Goal: Task Accomplishment & Management: Use online tool/utility

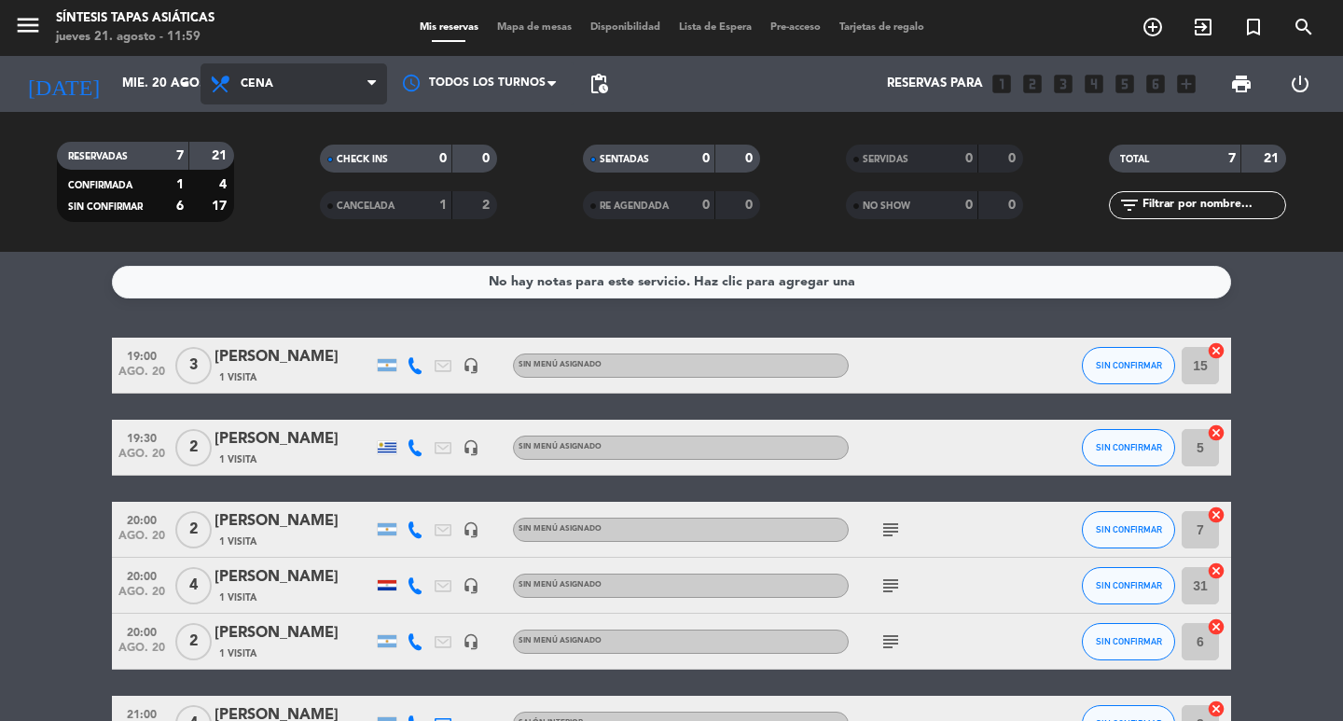
click at [377, 84] on span at bounding box center [376, 85] width 19 height 18
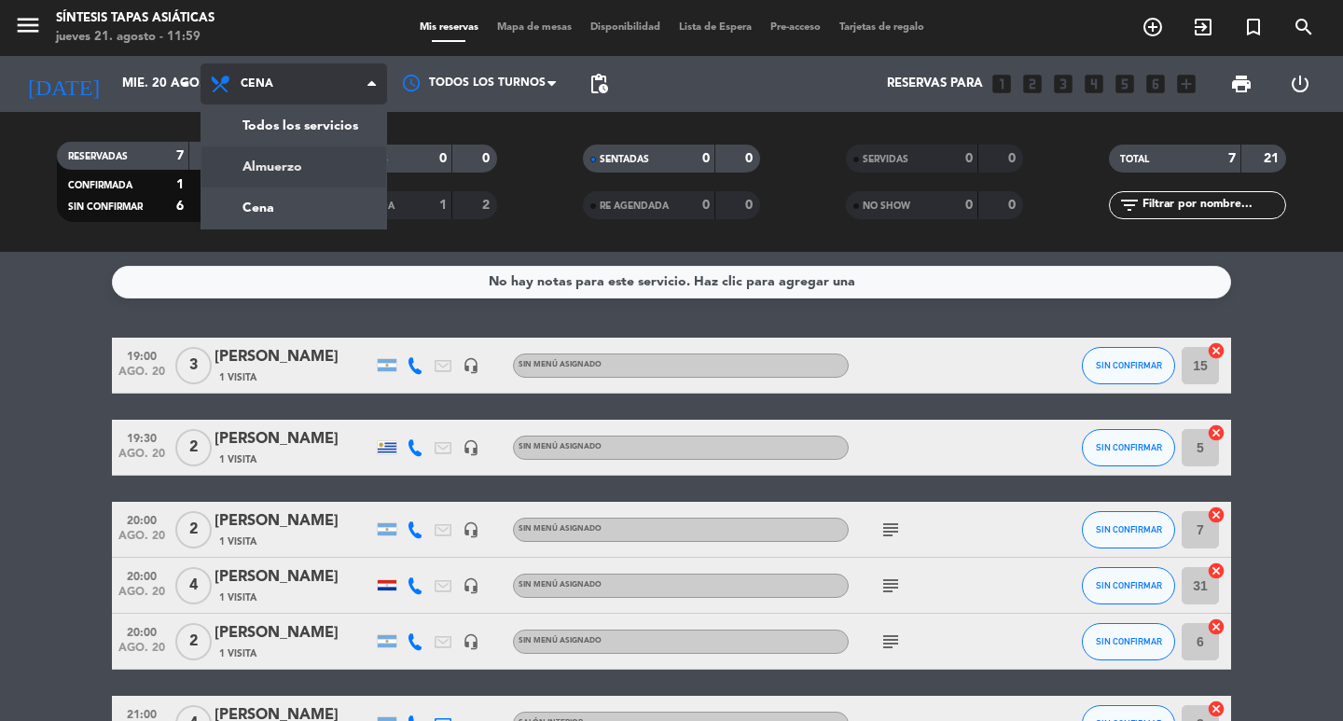
click at [279, 156] on div "menu Síntesis Tapas Asiáticas [DATE] 21. agosto - 11:59 Mis reservas Mapa de me…" at bounding box center [671, 126] width 1343 height 252
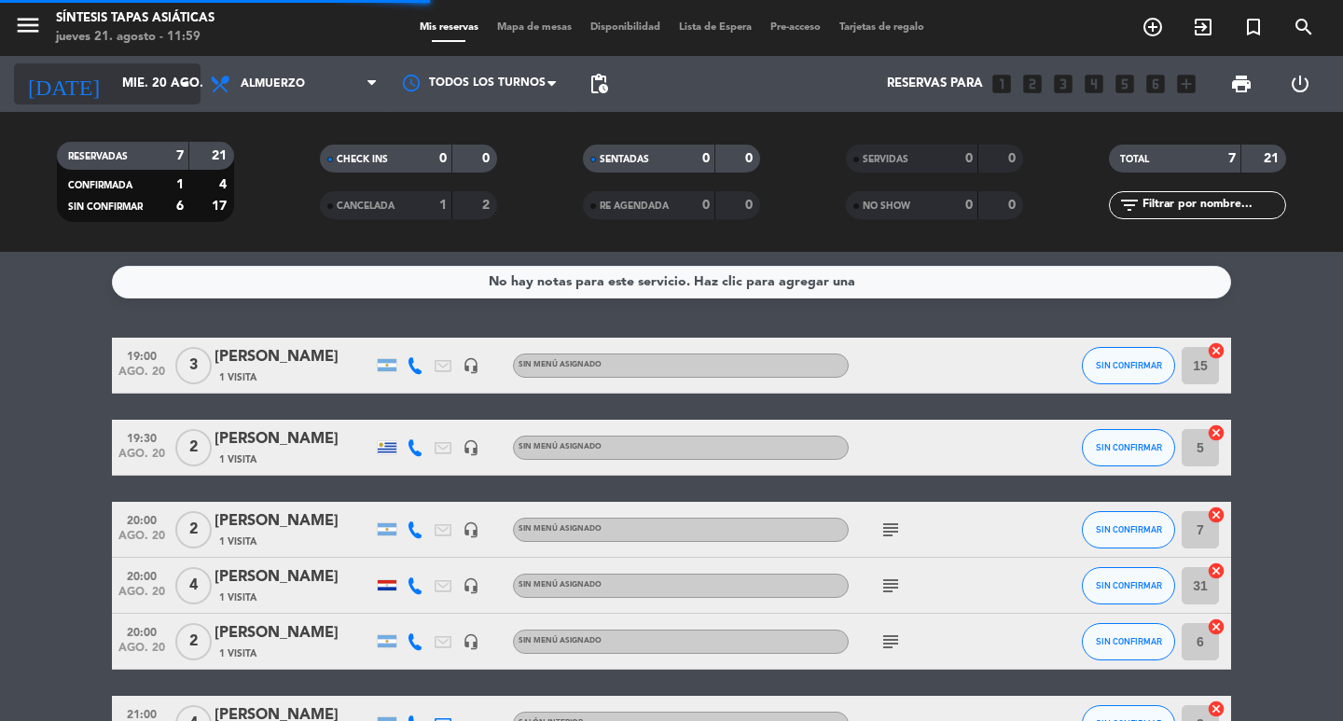
click at [143, 83] on input "mié. 20 ago." at bounding box center [195, 84] width 164 height 34
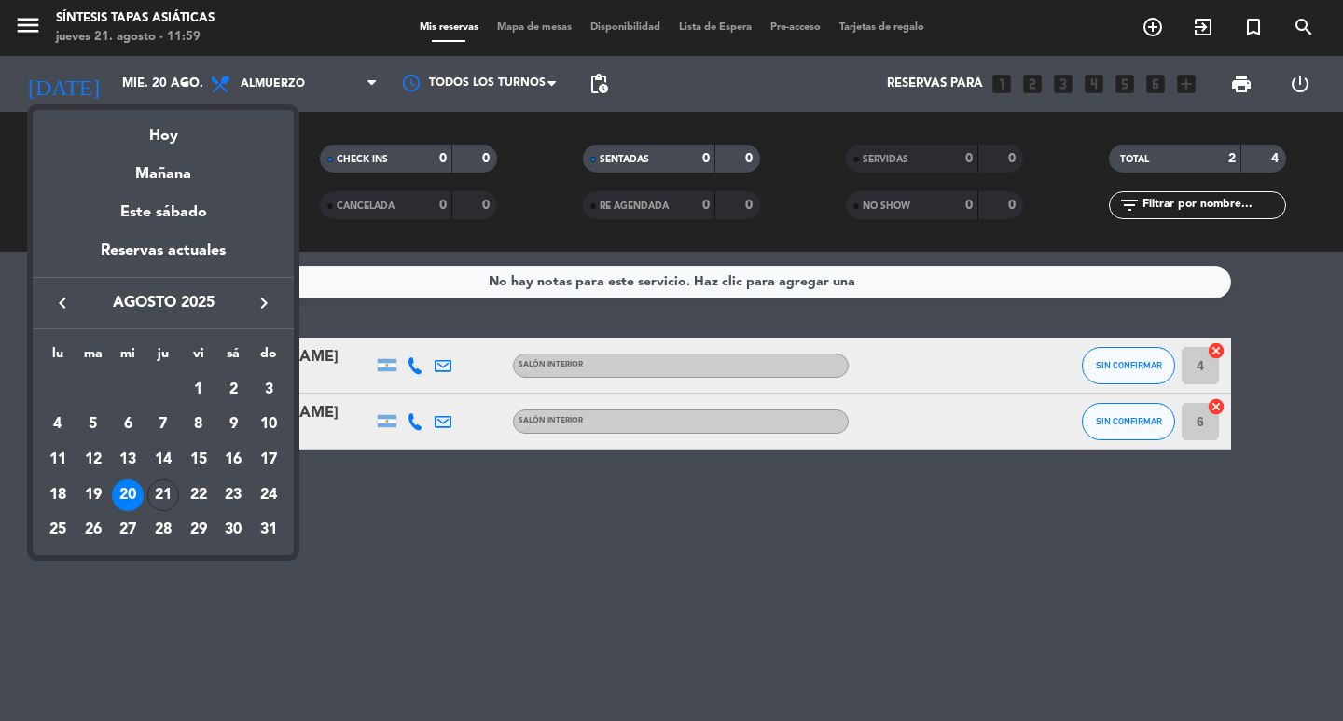
drag, startPoint x: 174, startPoint y: 135, endPoint x: 198, endPoint y: 126, distance: 25.1
click at [174, 135] on div "Hoy" at bounding box center [163, 129] width 261 height 38
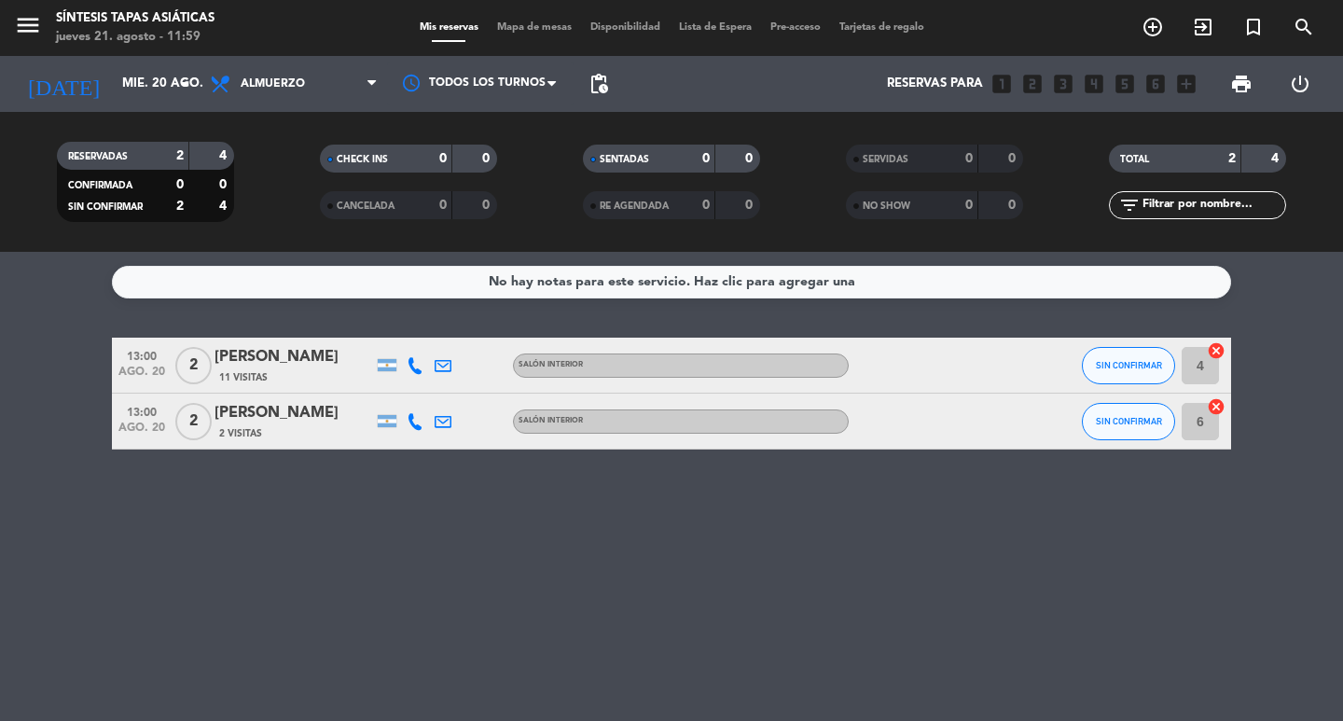
type input "jue. 21 ago."
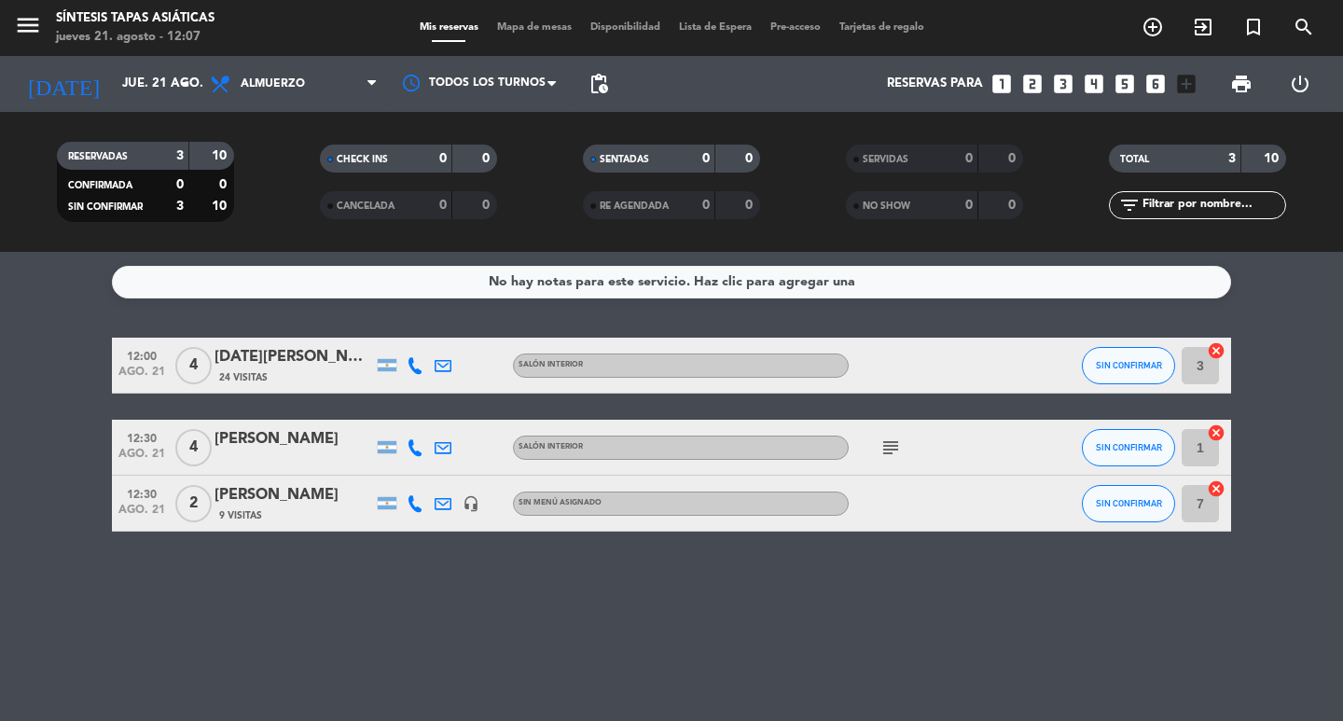
click at [546, 33] on span "Mapa de mesas" at bounding box center [534, 27] width 93 height 10
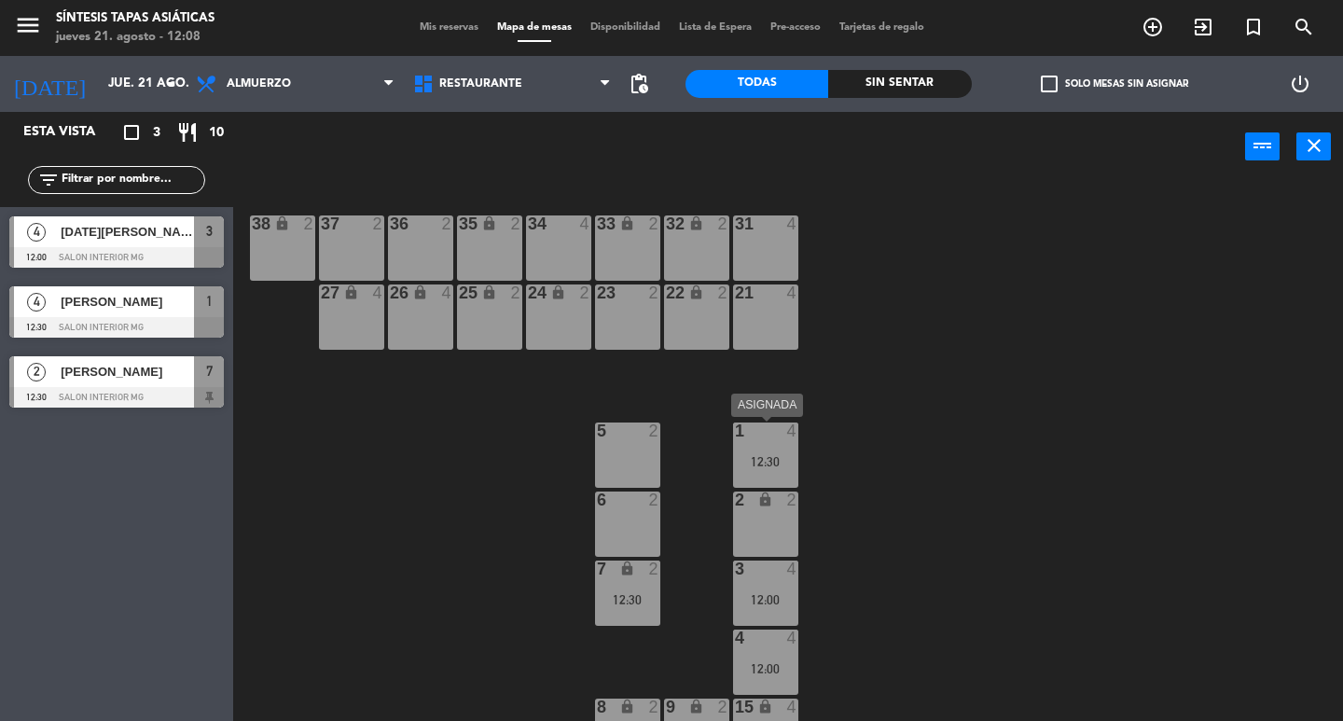
click at [769, 461] on div "12:30" at bounding box center [765, 461] width 65 height 13
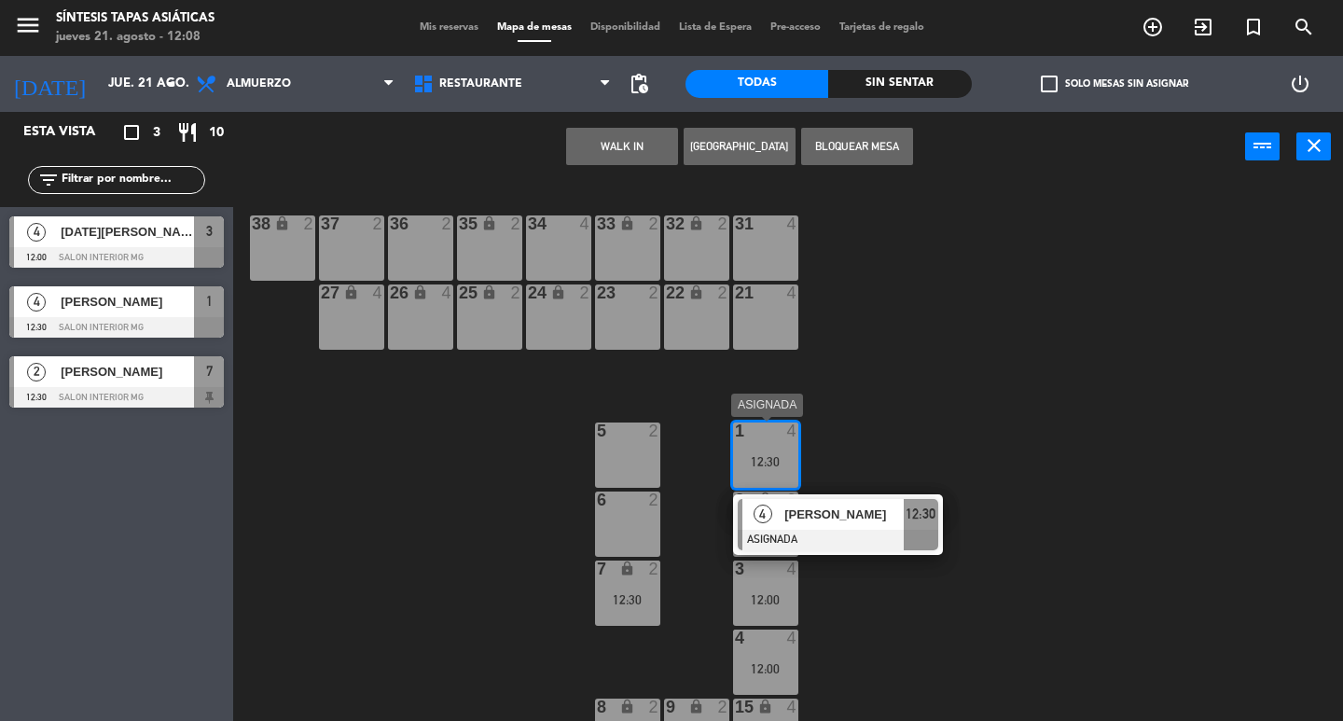
click at [809, 517] on span "[PERSON_NAME]" at bounding box center [843, 515] width 119 height 20
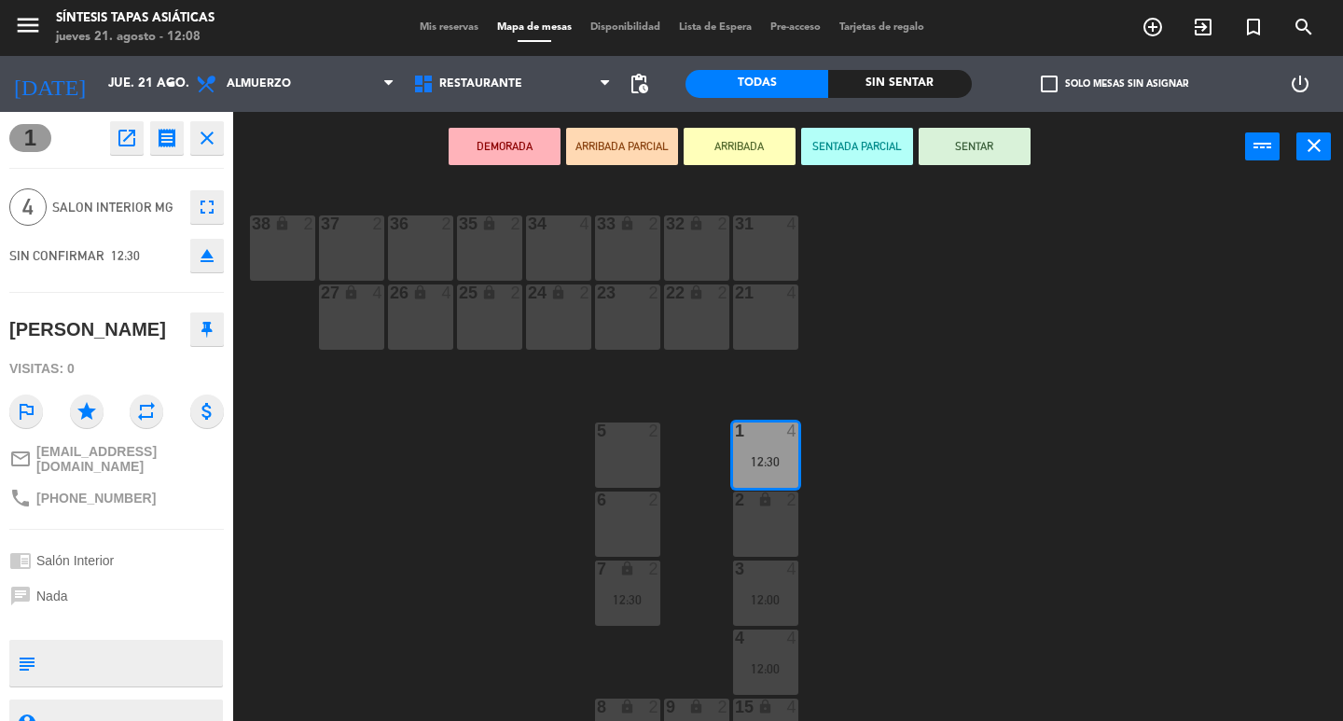
click at [784, 528] on div "2 lock 2" at bounding box center [765, 523] width 65 height 65
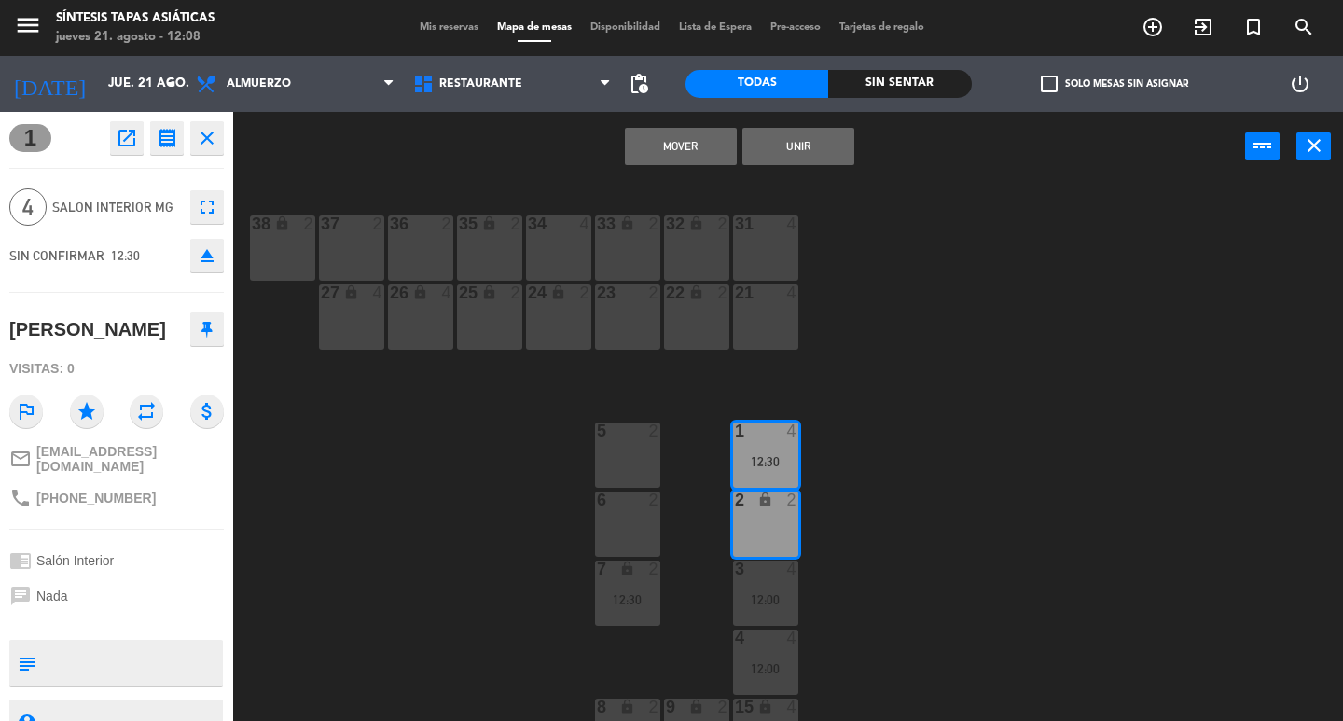
click at [822, 157] on button "Unir" at bounding box center [798, 146] width 112 height 37
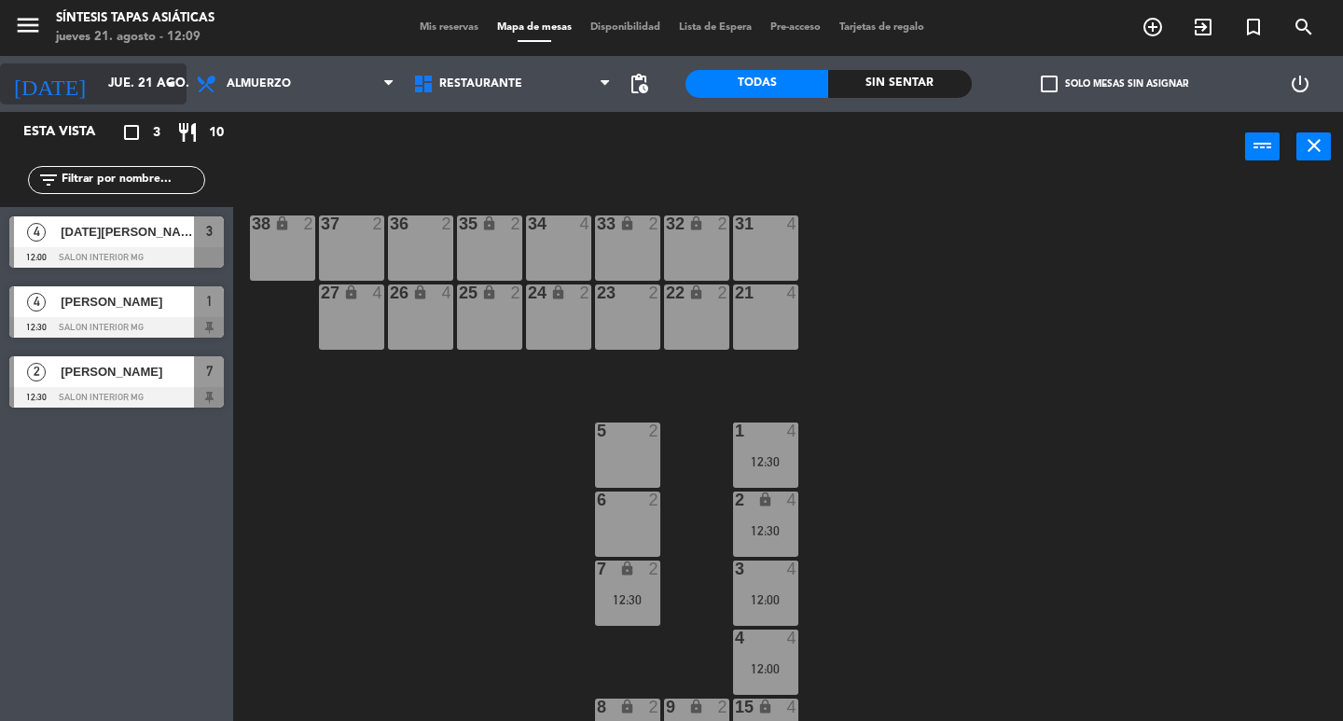
click at [167, 78] on icon "arrow_drop_down" at bounding box center [170, 84] width 22 height 22
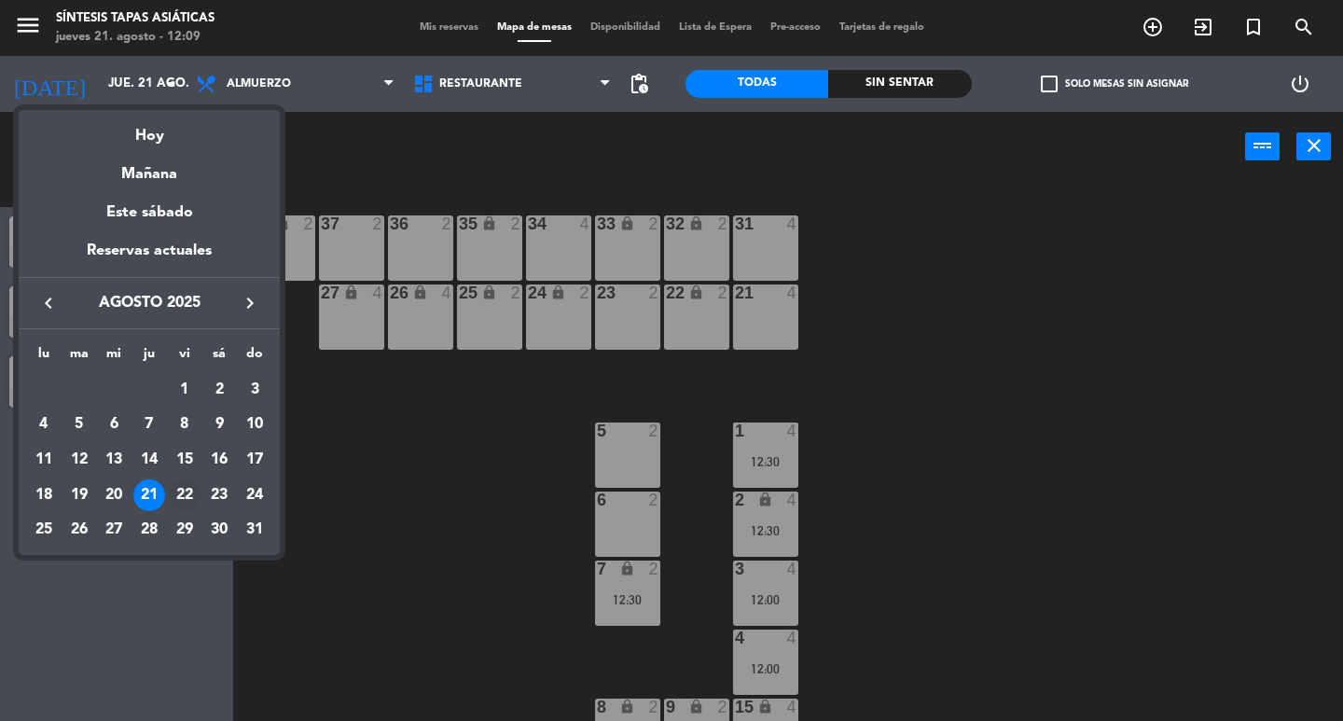
click at [191, 488] on div "22" at bounding box center [185, 495] width 32 height 32
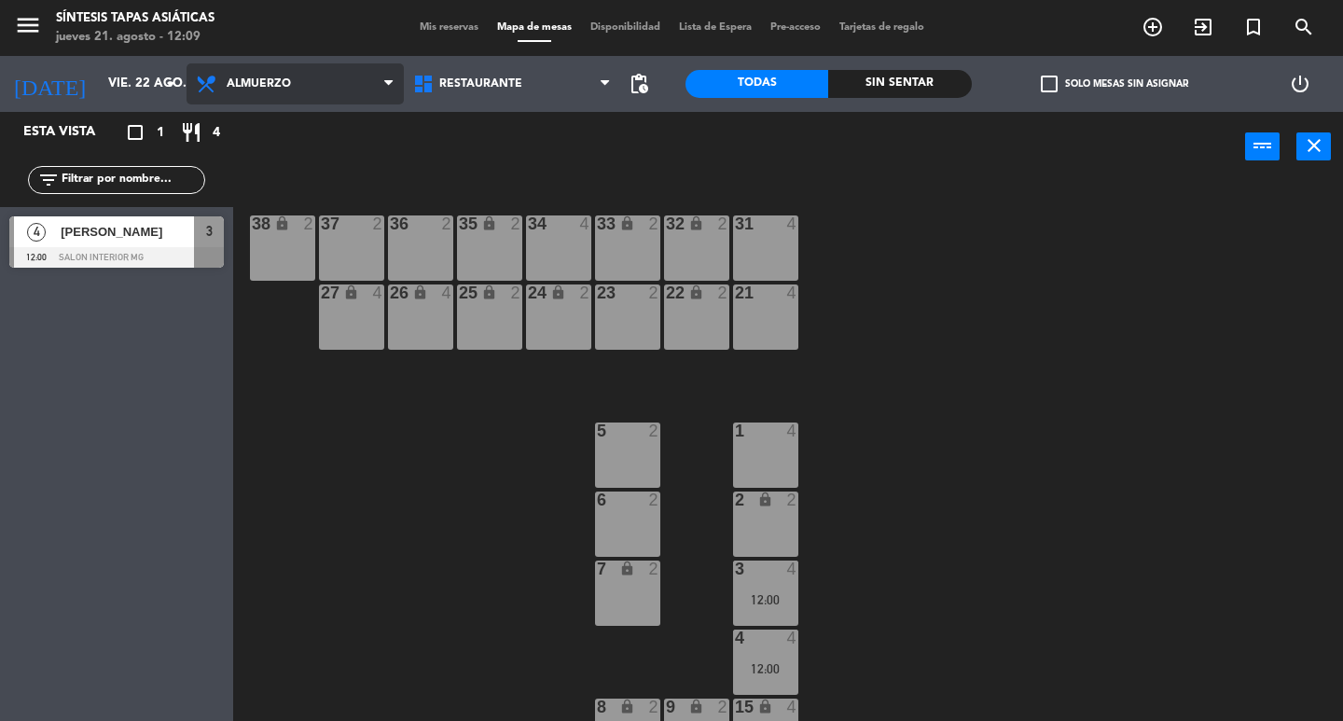
click at [287, 81] on span "Almuerzo" at bounding box center [259, 83] width 64 height 13
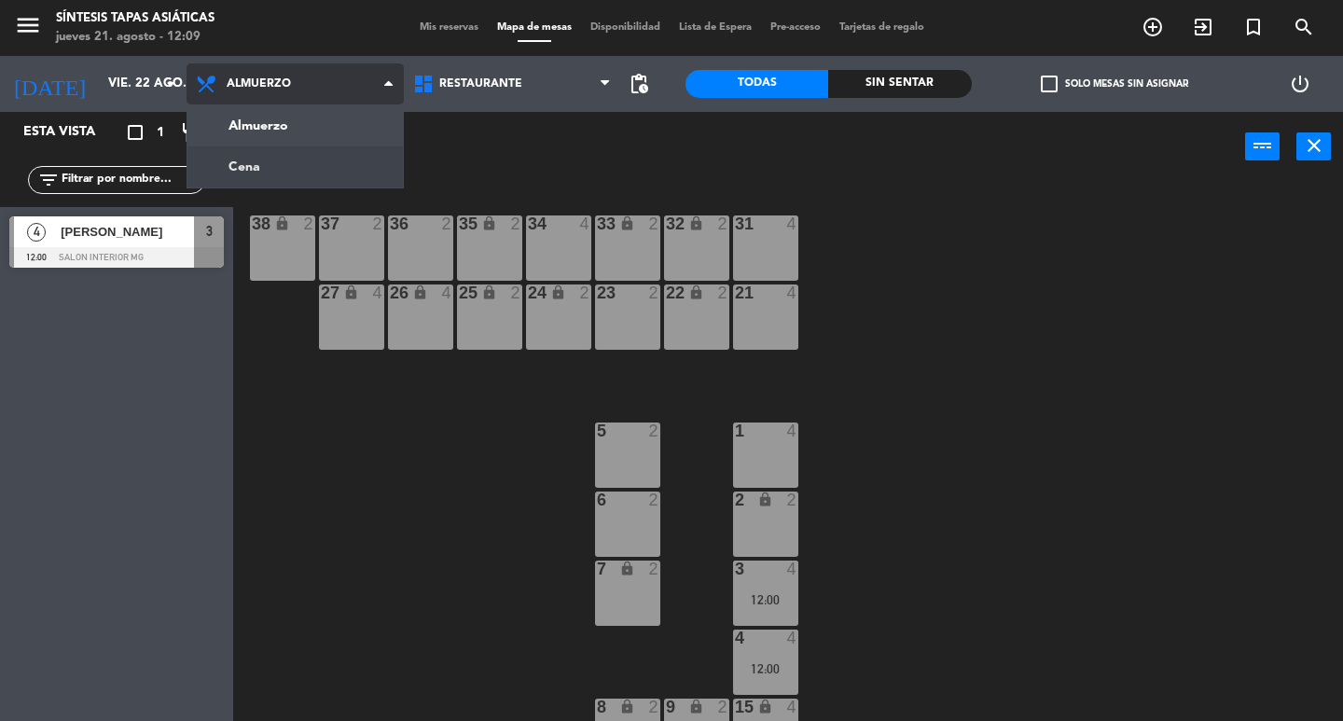
click at [270, 168] on ng-component "menu Síntesis Tapas Asiáticas [DATE] 21. agosto - 12:09 Mis reservas Mapa de me…" at bounding box center [671, 360] width 1343 height 721
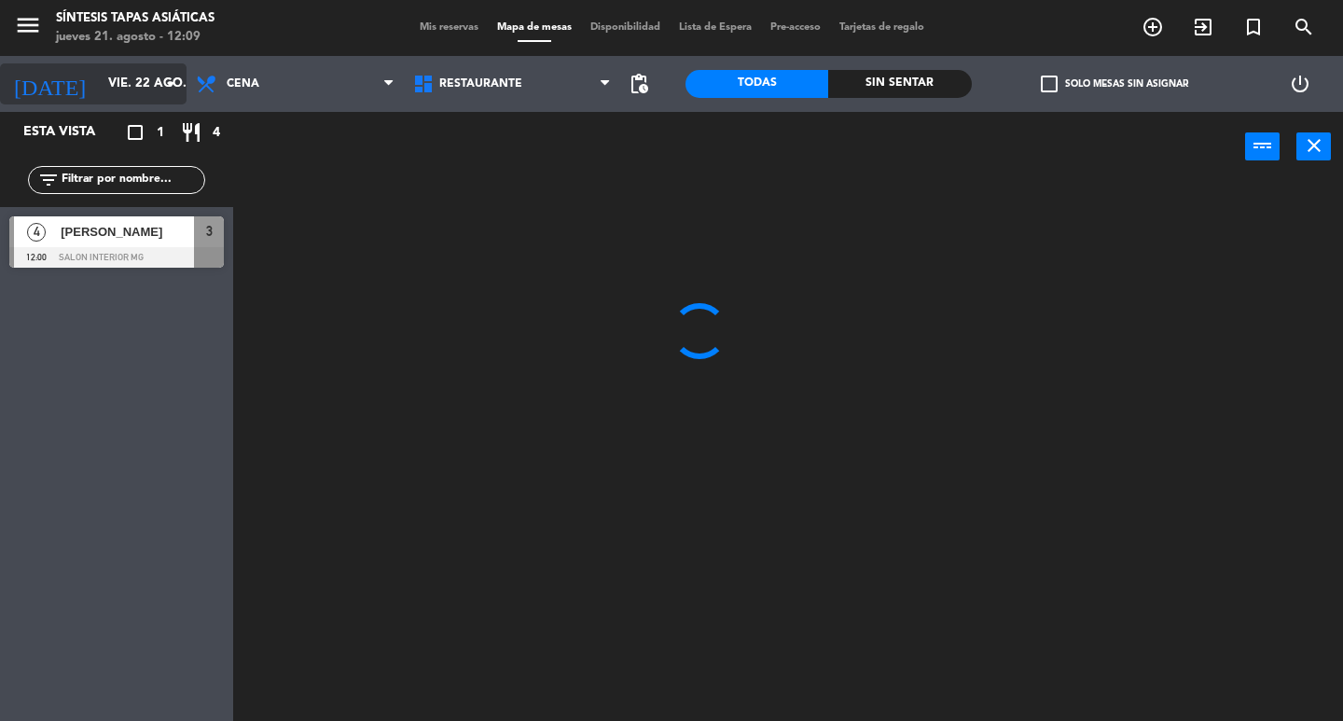
click at [169, 92] on icon "arrow_drop_down" at bounding box center [170, 84] width 22 height 22
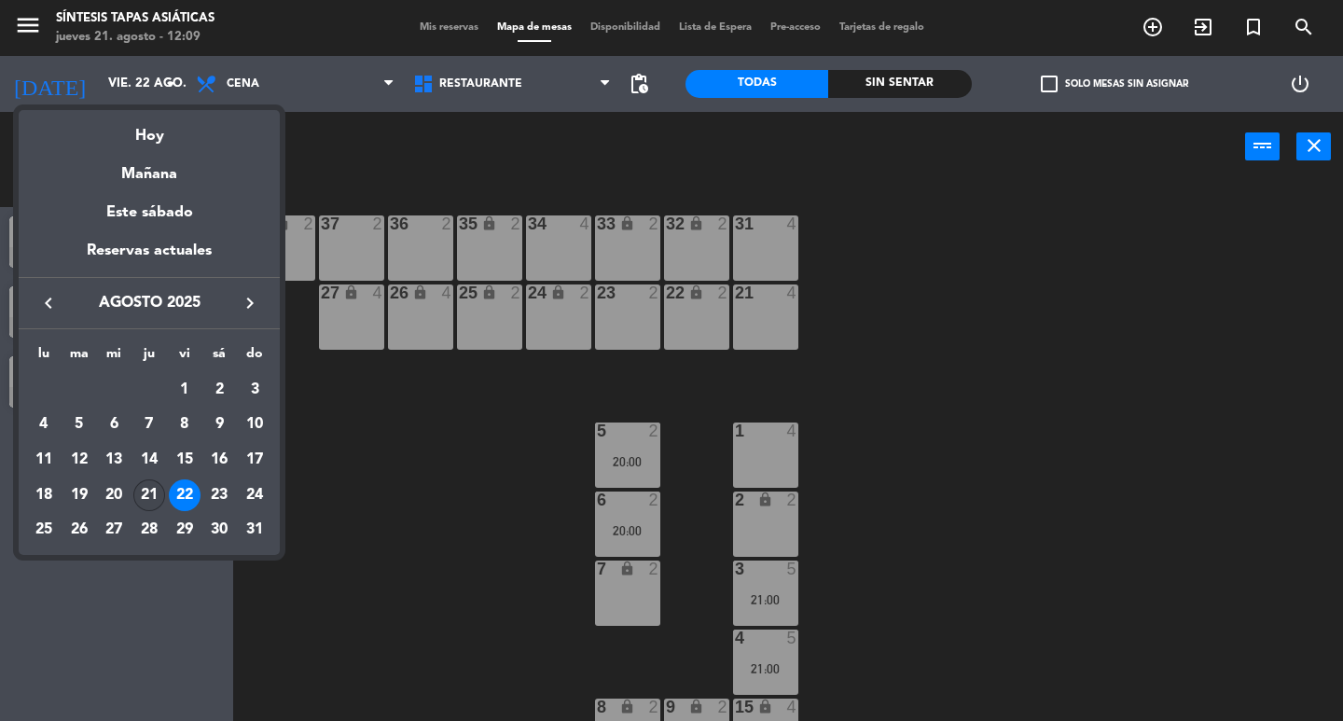
click at [151, 495] on div "21" at bounding box center [149, 495] width 32 height 32
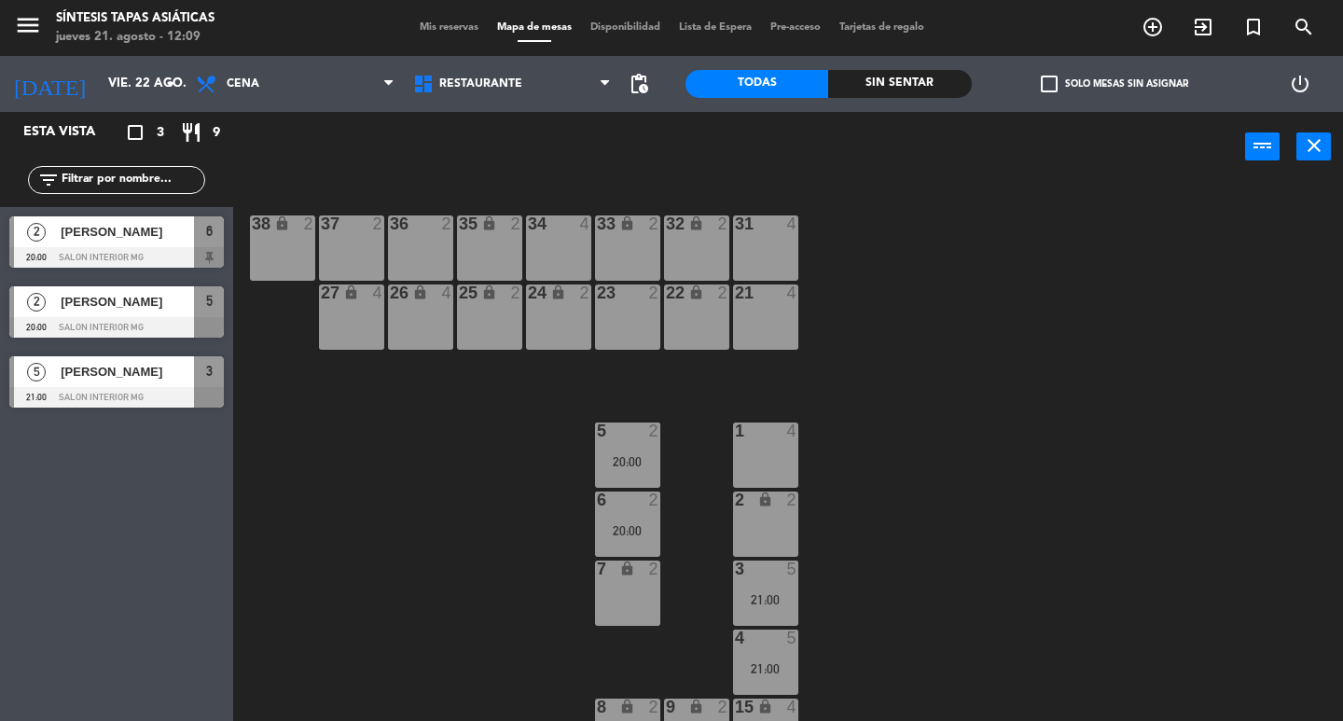
type input "jue. 21 ago."
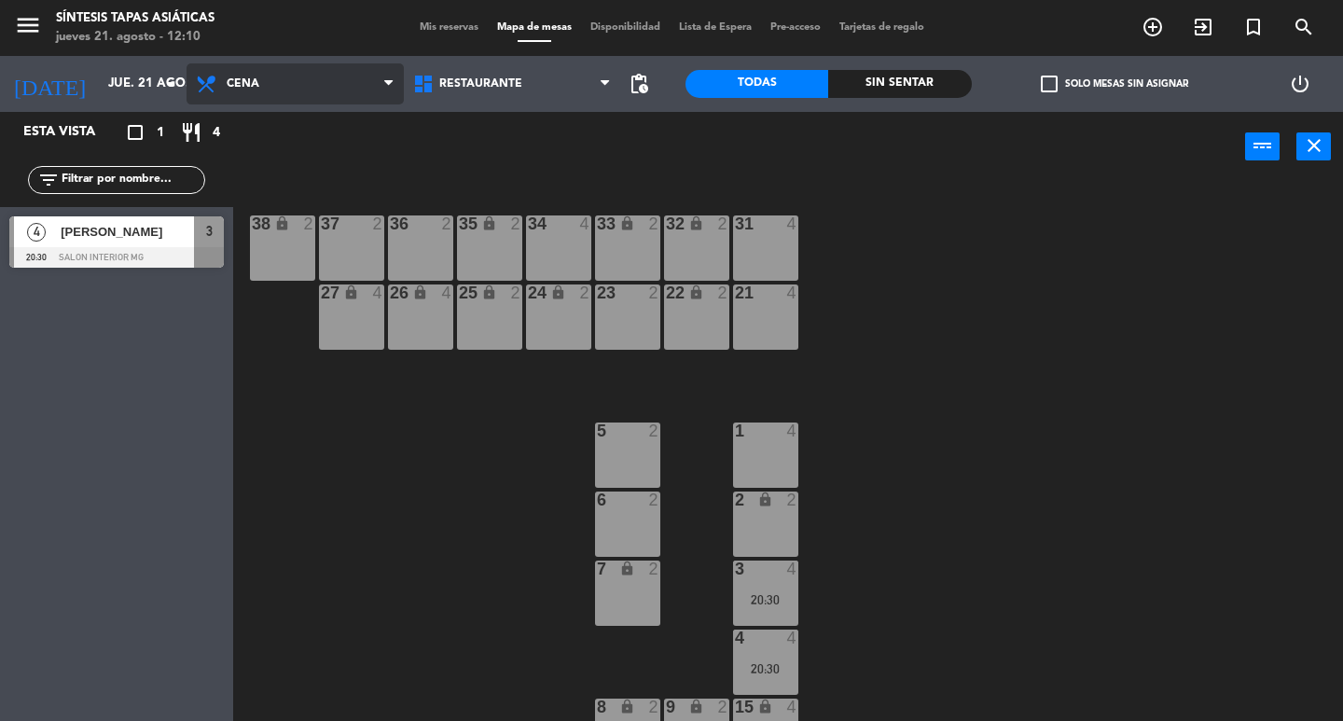
click at [298, 82] on span "Cena" at bounding box center [295, 83] width 217 height 41
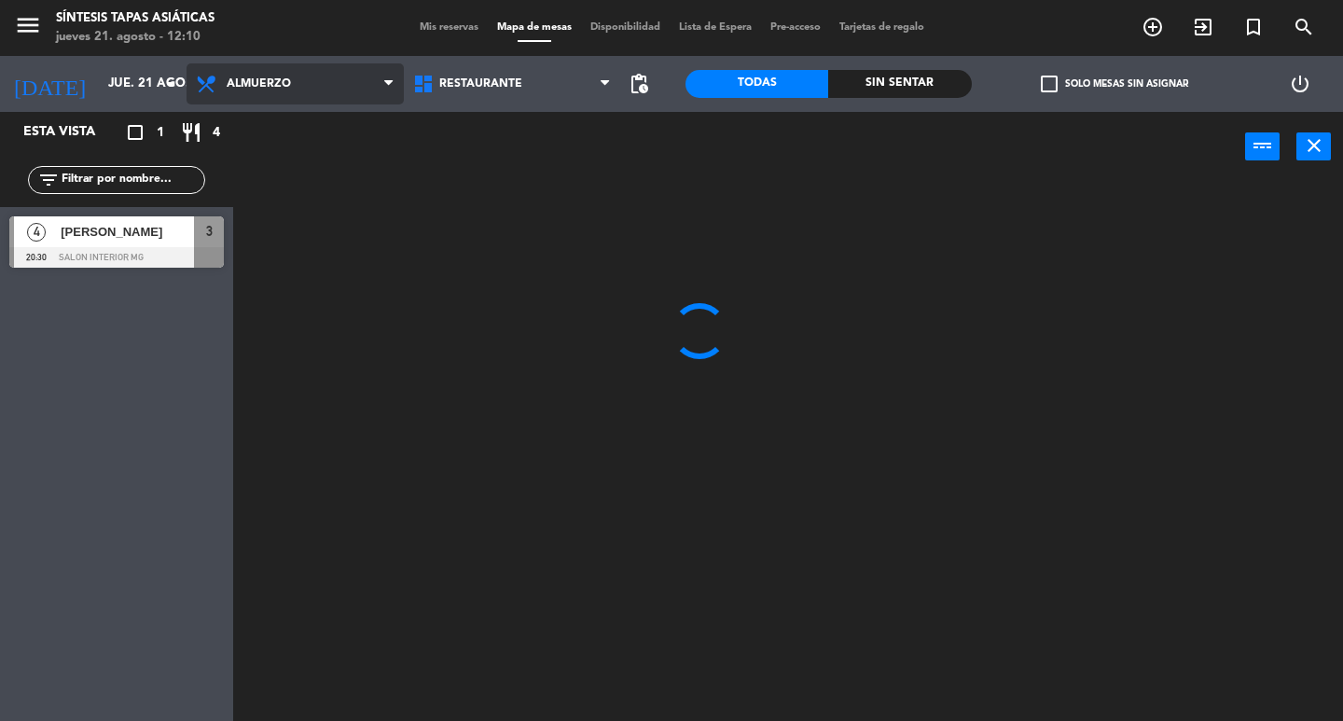
click at [265, 125] on ng-component "menu Síntesis Tapas Asiáticas [DATE] 21. agosto - 12:10 Mis reservas Mapa de me…" at bounding box center [671, 360] width 1343 height 721
